Goal: Task Accomplishment & Management: Manage account settings

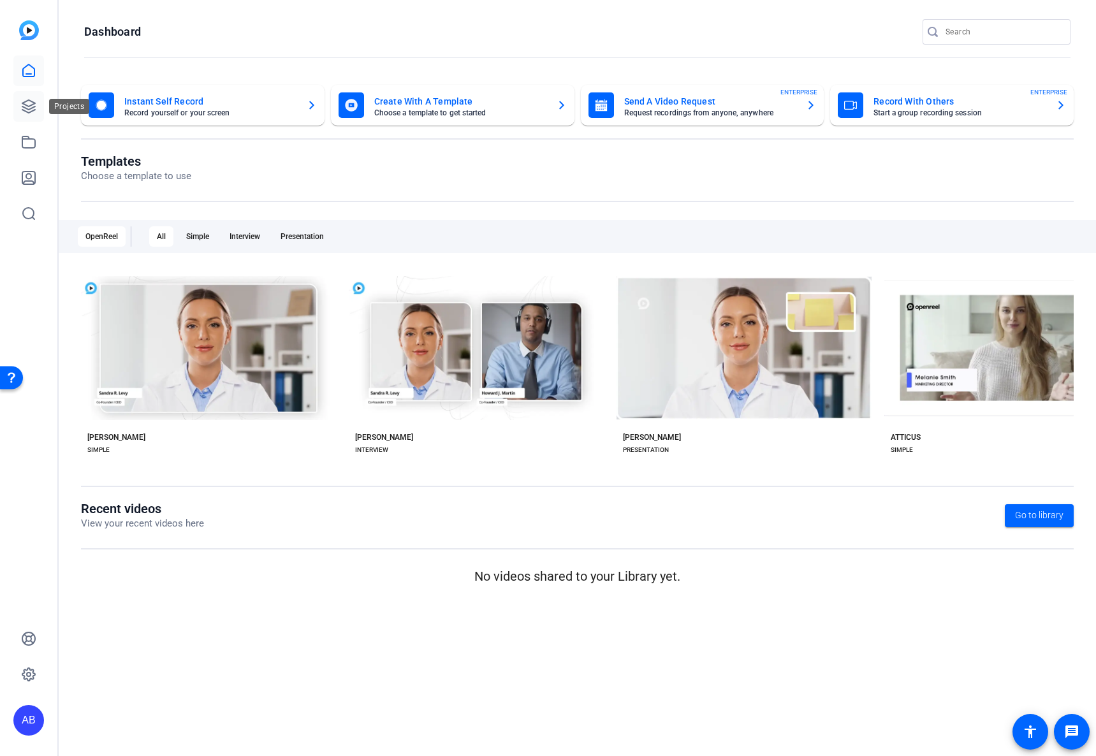
click at [38, 110] on link at bounding box center [28, 106] width 31 height 31
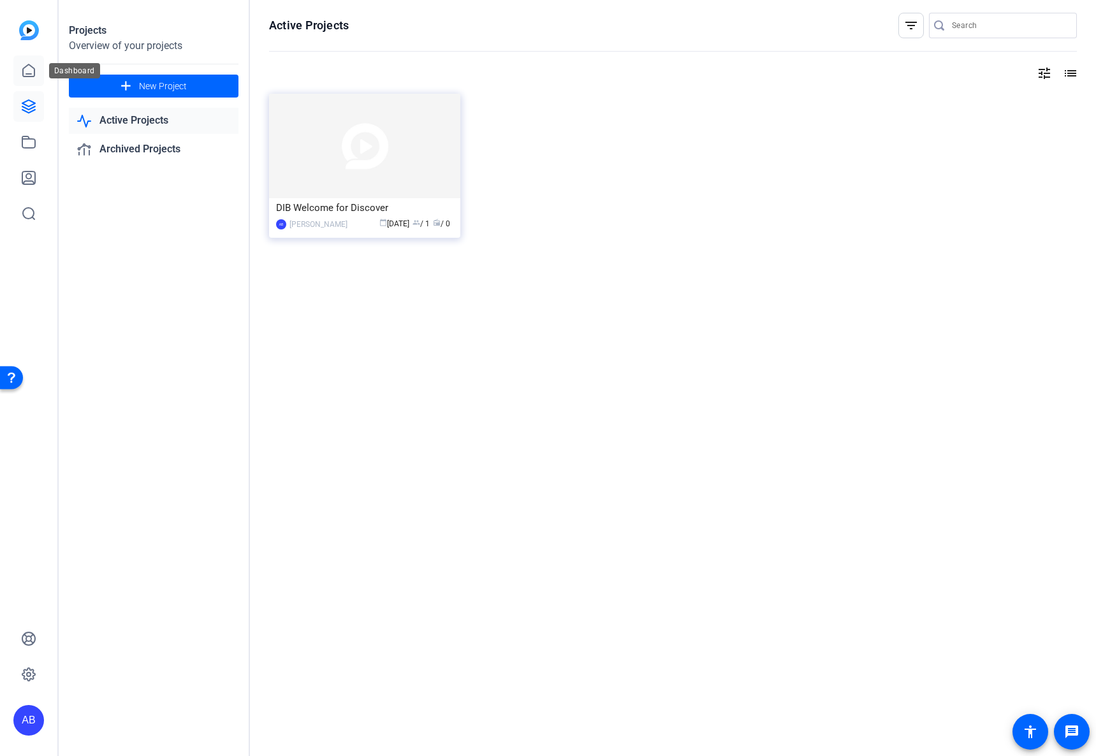
click at [24, 75] on icon at bounding box center [28, 70] width 15 height 15
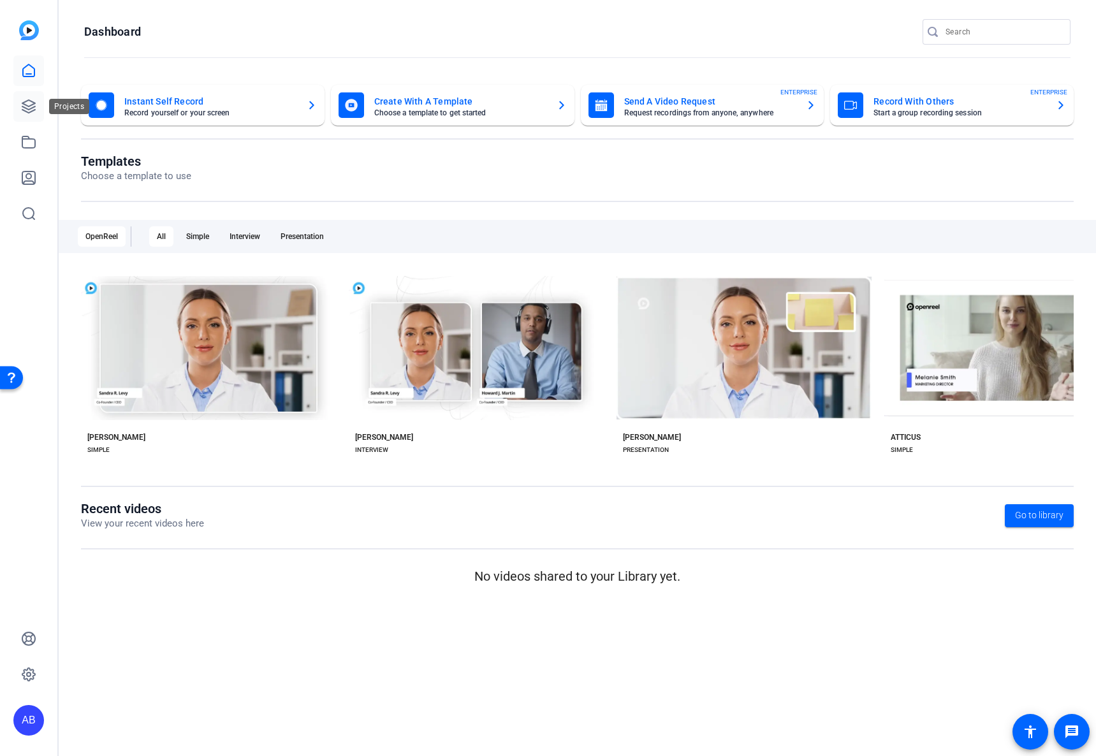
click at [34, 105] on icon at bounding box center [28, 106] width 15 height 15
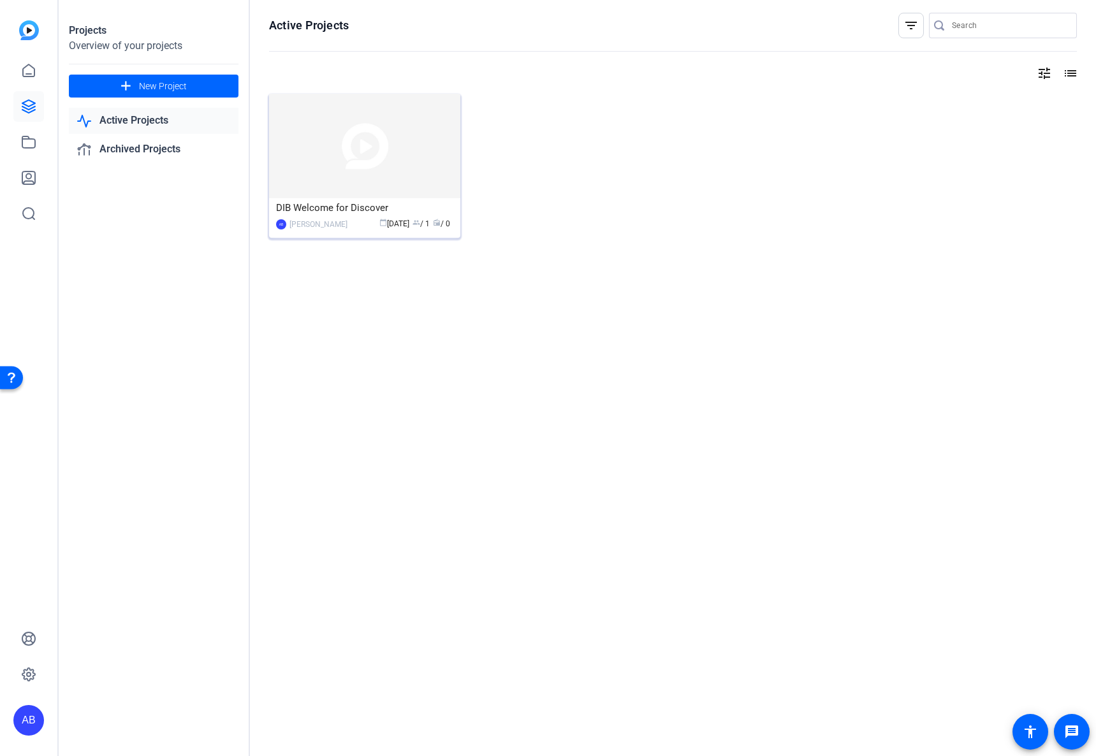
click at [348, 229] on div "AB [PERSON_NAME] calendar_today [DATE] group / 1 radio / 0" at bounding box center [364, 223] width 177 height 13
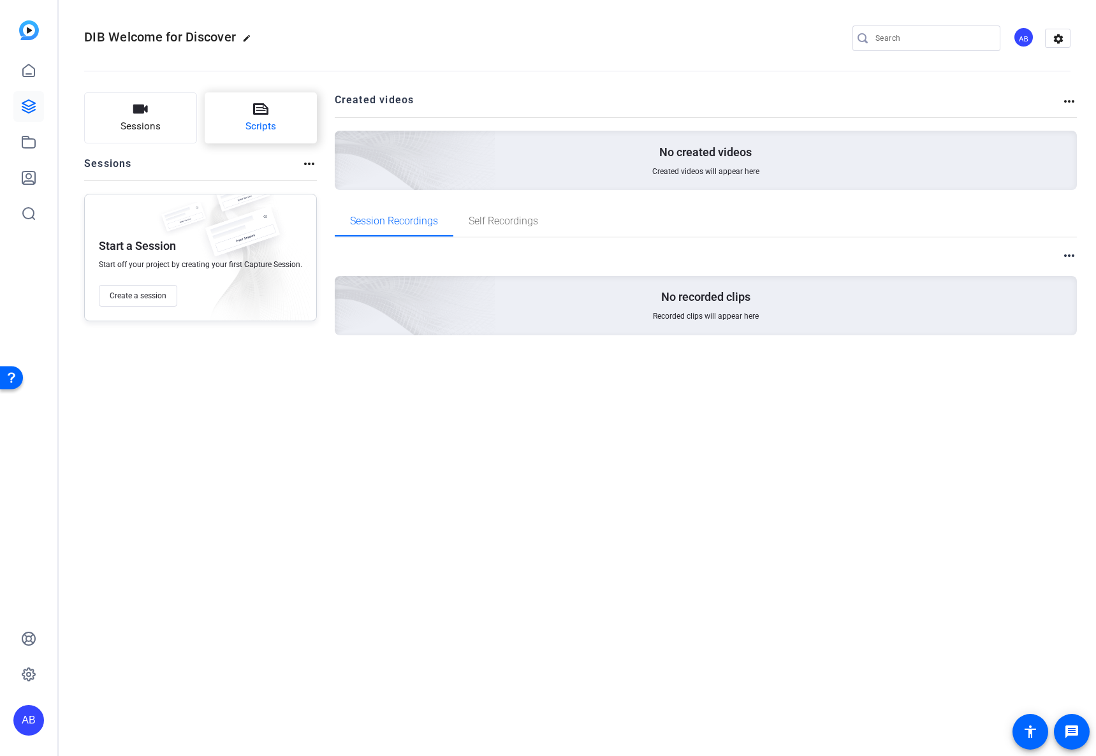
click at [270, 134] on span "Scripts" at bounding box center [261, 126] width 31 height 15
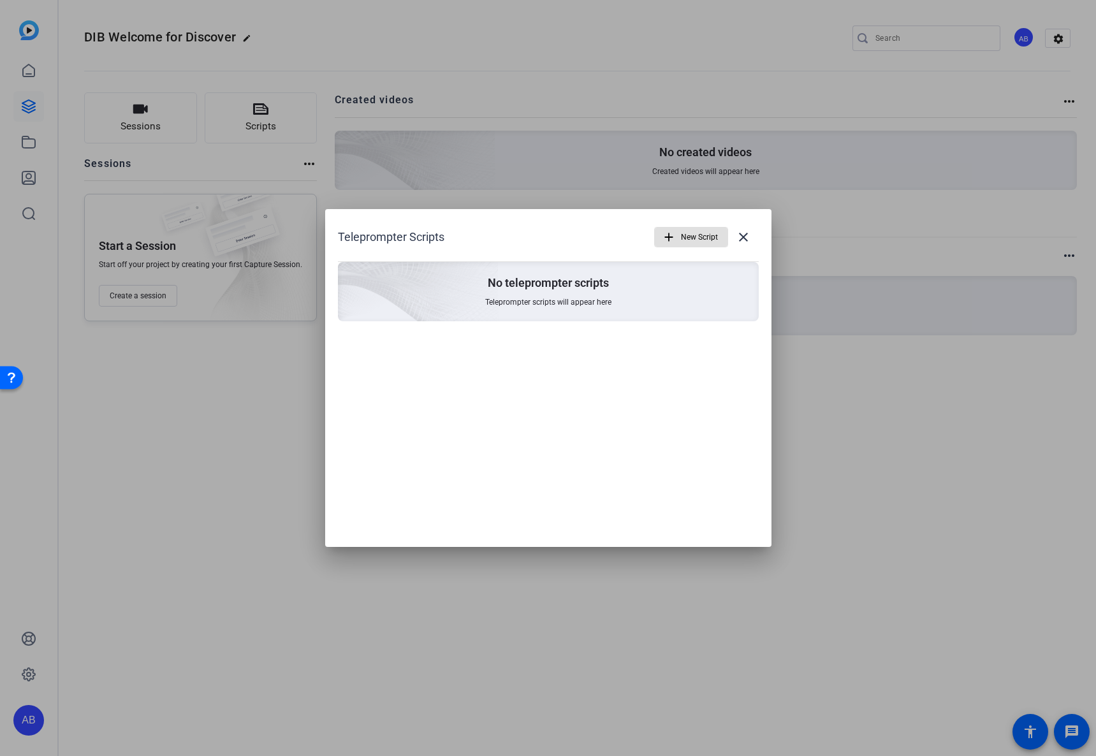
click at [593, 307] on span "Teleprompter scripts will appear here" at bounding box center [548, 302] width 126 height 10
click at [539, 309] on div "No teleprompter scripts Teleprompter scripts will appear here" at bounding box center [548, 291] width 421 height 59
click at [743, 240] on mat-icon "close" at bounding box center [743, 237] width 15 height 15
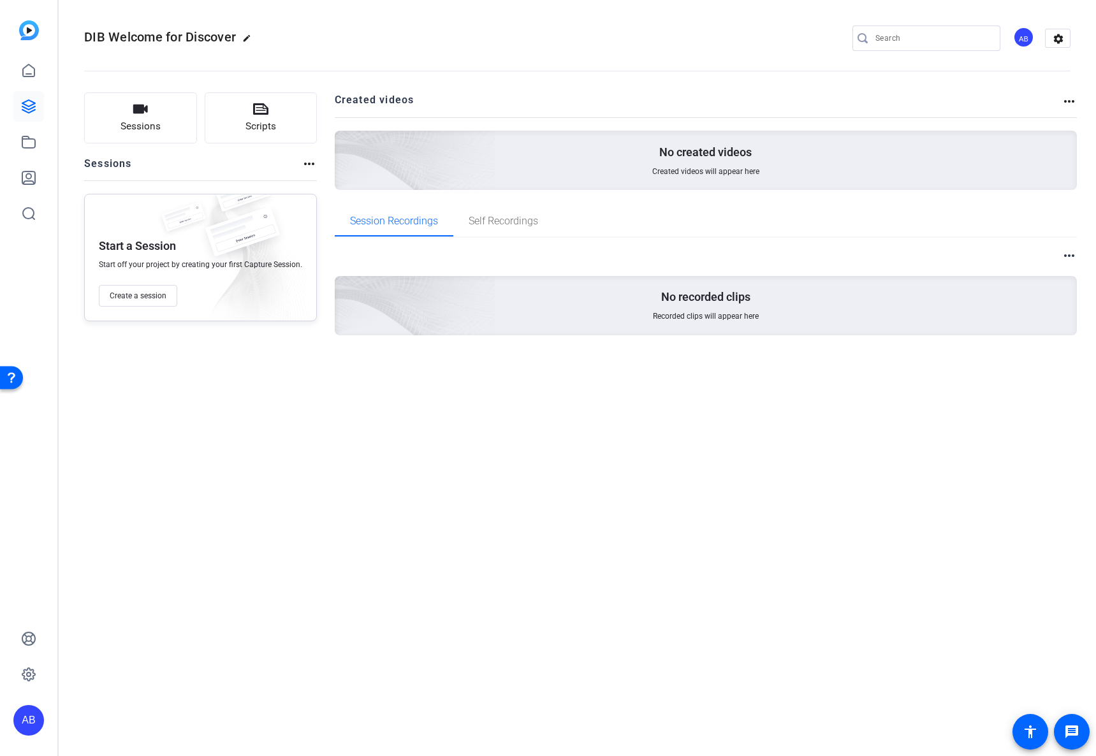
click at [302, 158] on mat-icon "more_horiz" at bounding box center [309, 163] width 15 height 15
drag, startPoint x: 251, startPoint y: 167, endPoint x: 305, endPoint y: 155, distance: 54.9
click at [251, 167] on div at bounding box center [548, 378] width 1096 height 756
click at [874, 42] on mat-icon "settings" at bounding box center [1059, 38] width 26 height 19
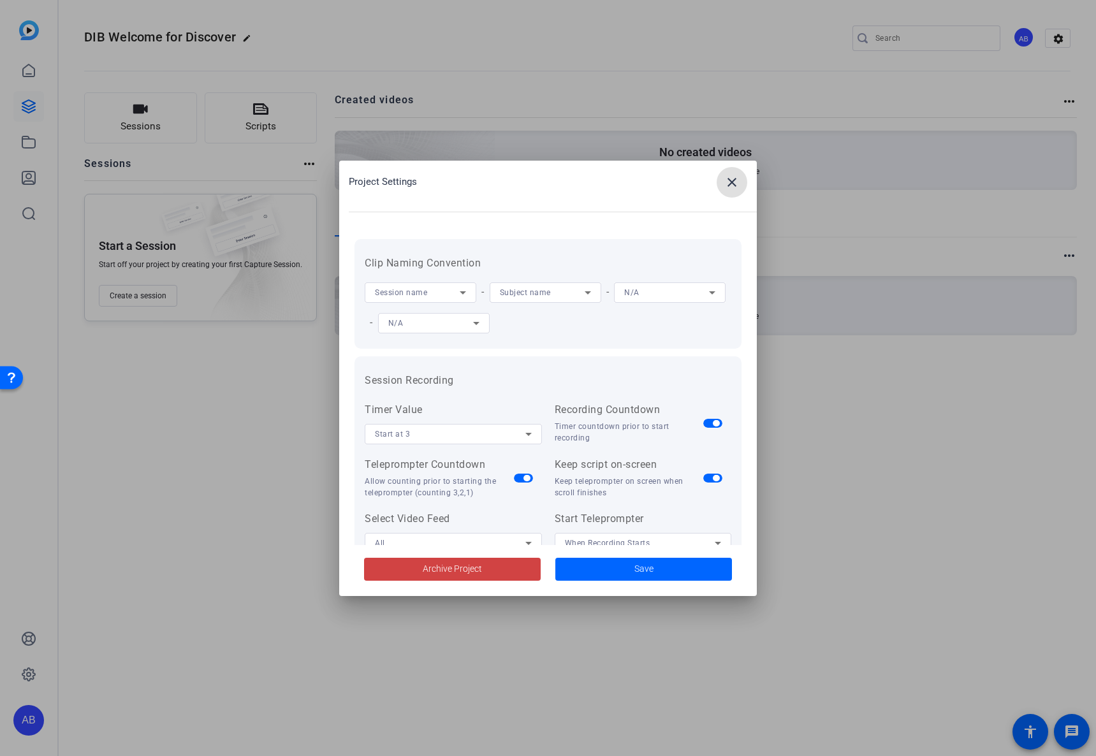
click at [475, 292] on div "Session name" at bounding box center [421, 292] width 112 height 20
click at [528, 255] on div at bounding box center [548, 378] width 1096 height 756
drag, startPoint x: 736, startPoint y: 186, endPoint x: 738, endPoint y: 196, distance: 10.4
click at [736, 186] on mat-icon "close" at bounding box center [731, 182] width 15 height 15
